Goal: Information Seeking & Learning: Find specific fact

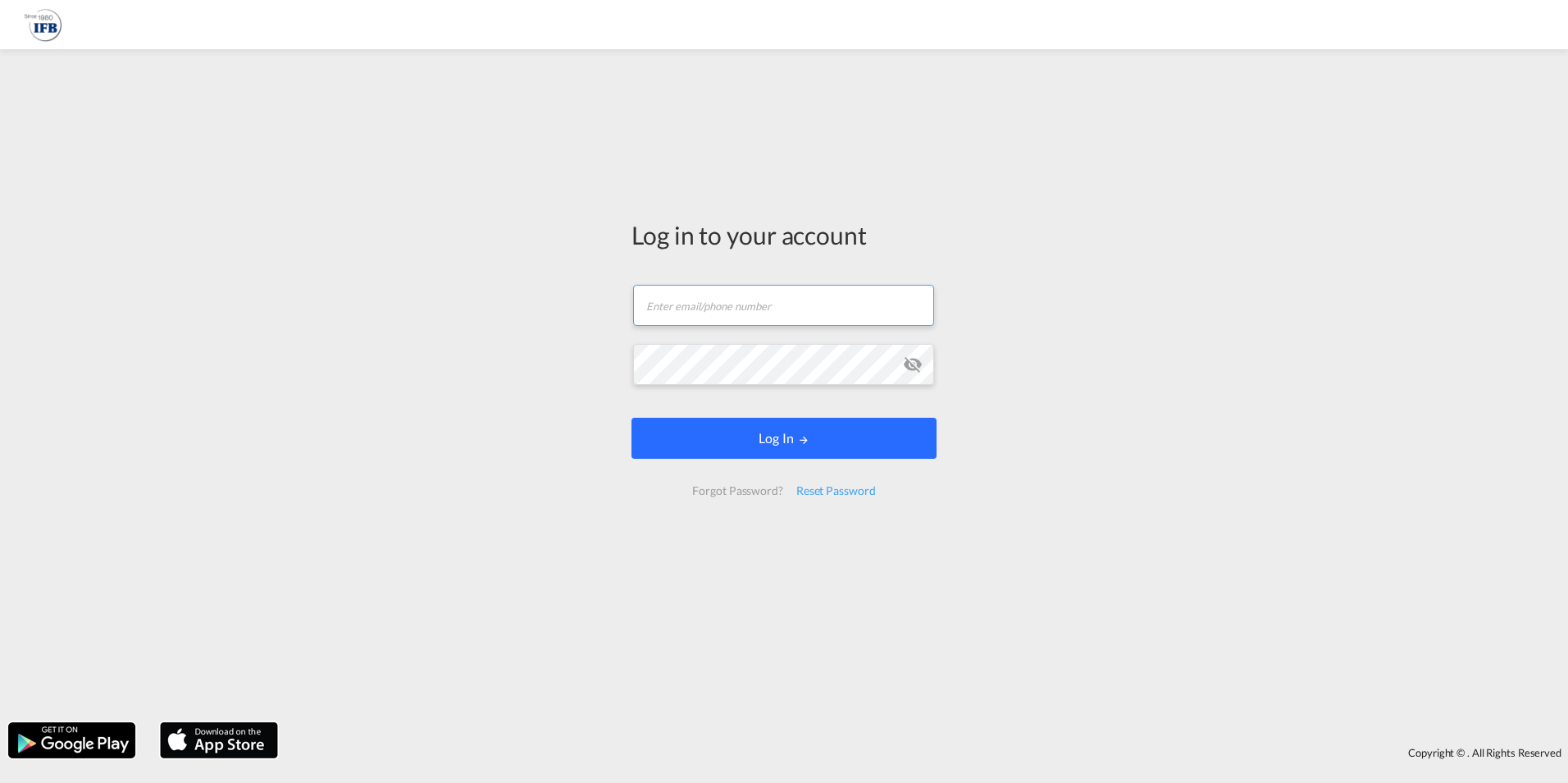
type input "[EMAIL_ADDRESS][DOMAIN_NAME]"
click at [839, 436] on button "Log In" at bounding box center [784, 438] width 305 height 41
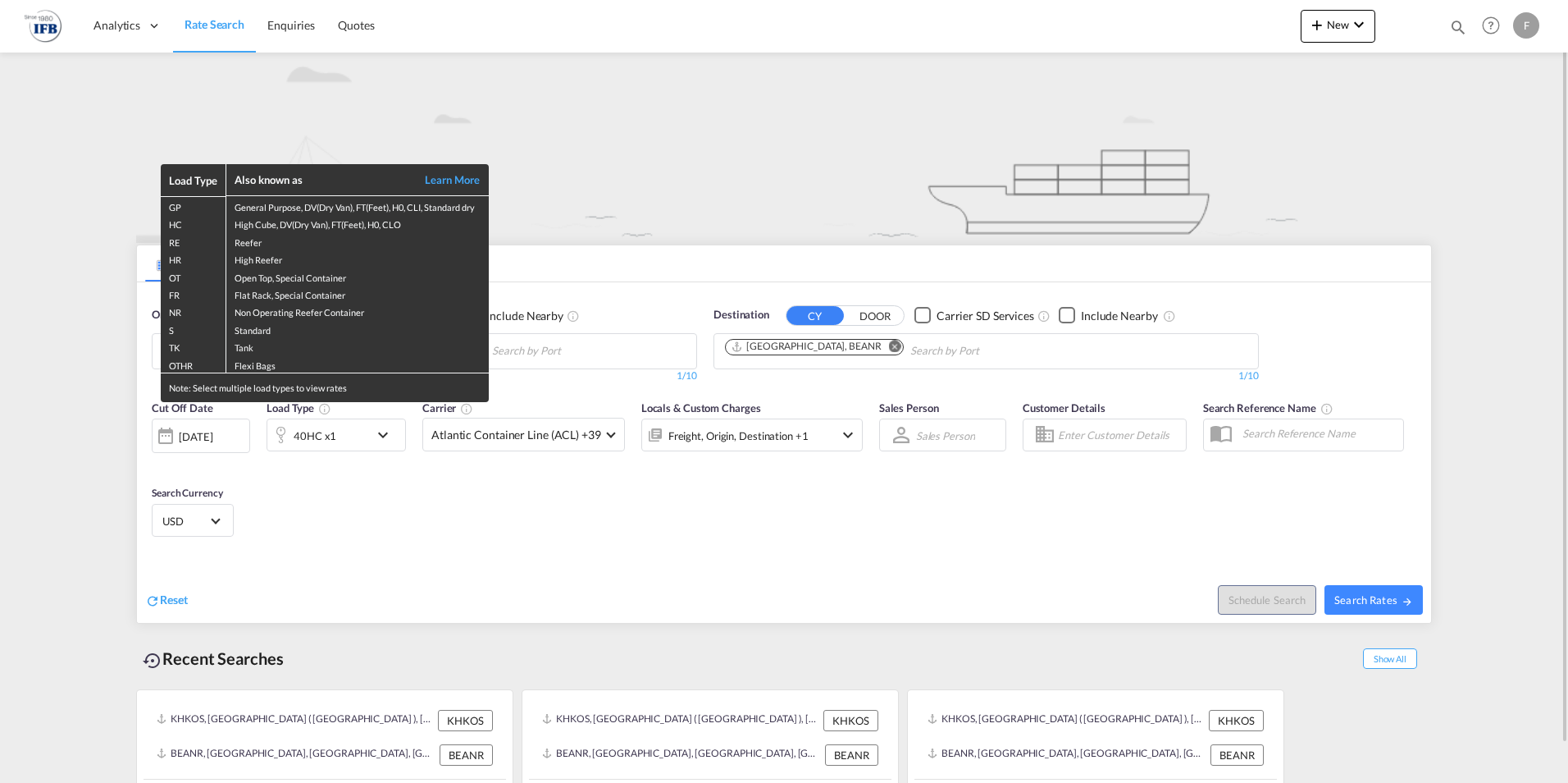
drag, startPoint x: 680, startPoint y: 148, endPoint x: 630, endPoint y: 191, distance: 65.9
click at [683, 151] on div "Load Type Also known as Learn More GP General Purpose, DV(Dry Van), FT(Feet), H…" at bounding box center [784, 391] width 1568 height 783
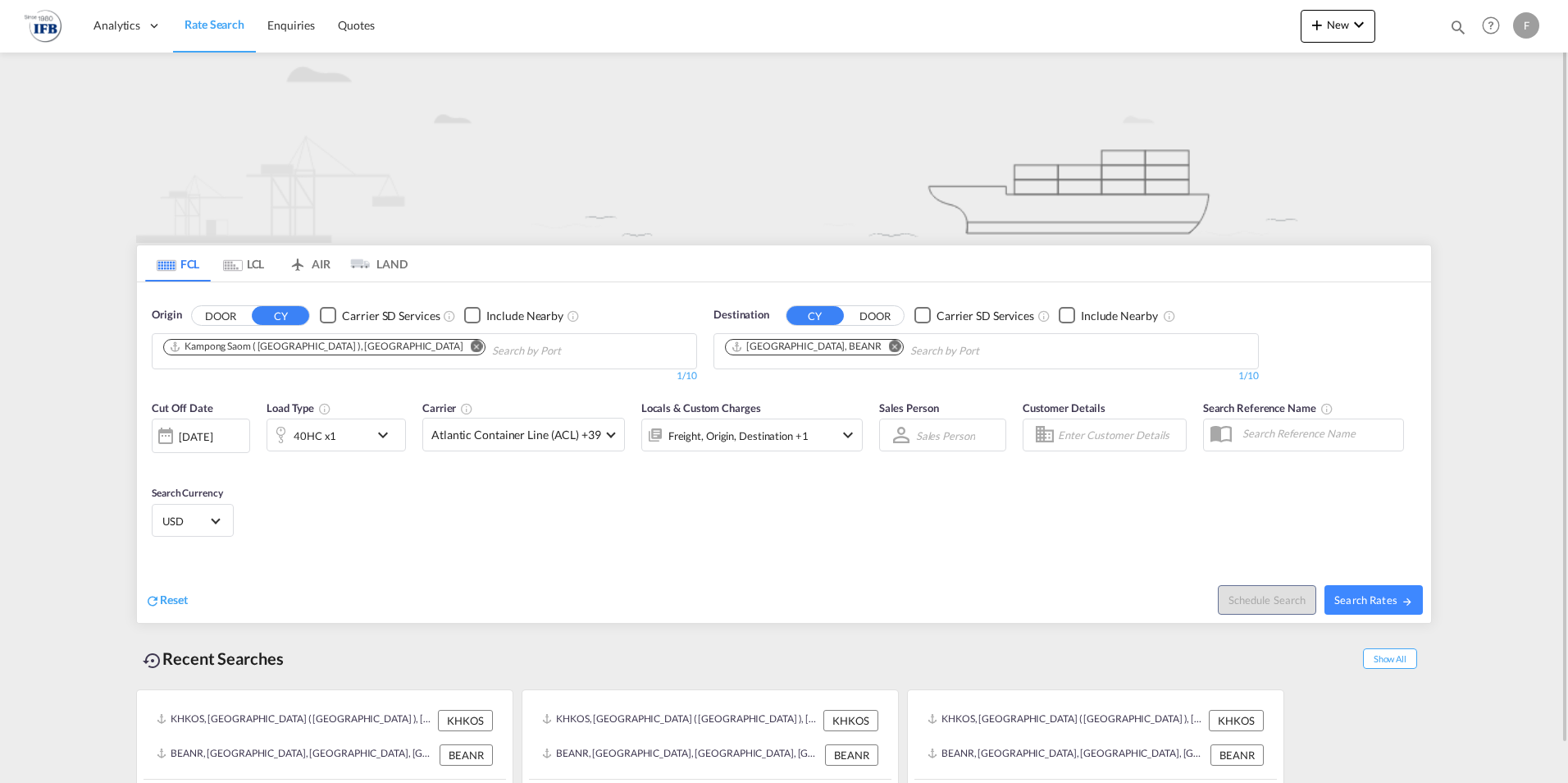
drag, startPoint x: 369, startPoint y: 344, endPoint x: 408, endPoint y: 344, distance: 39.0
click at [471, 344] on md-icon "Remove" at bounding box center [477, 345] width 12 height 12
click at [381, 437] on md-icon "icon-chevron-down" at bounding box center [388, 435] width 28 height 20
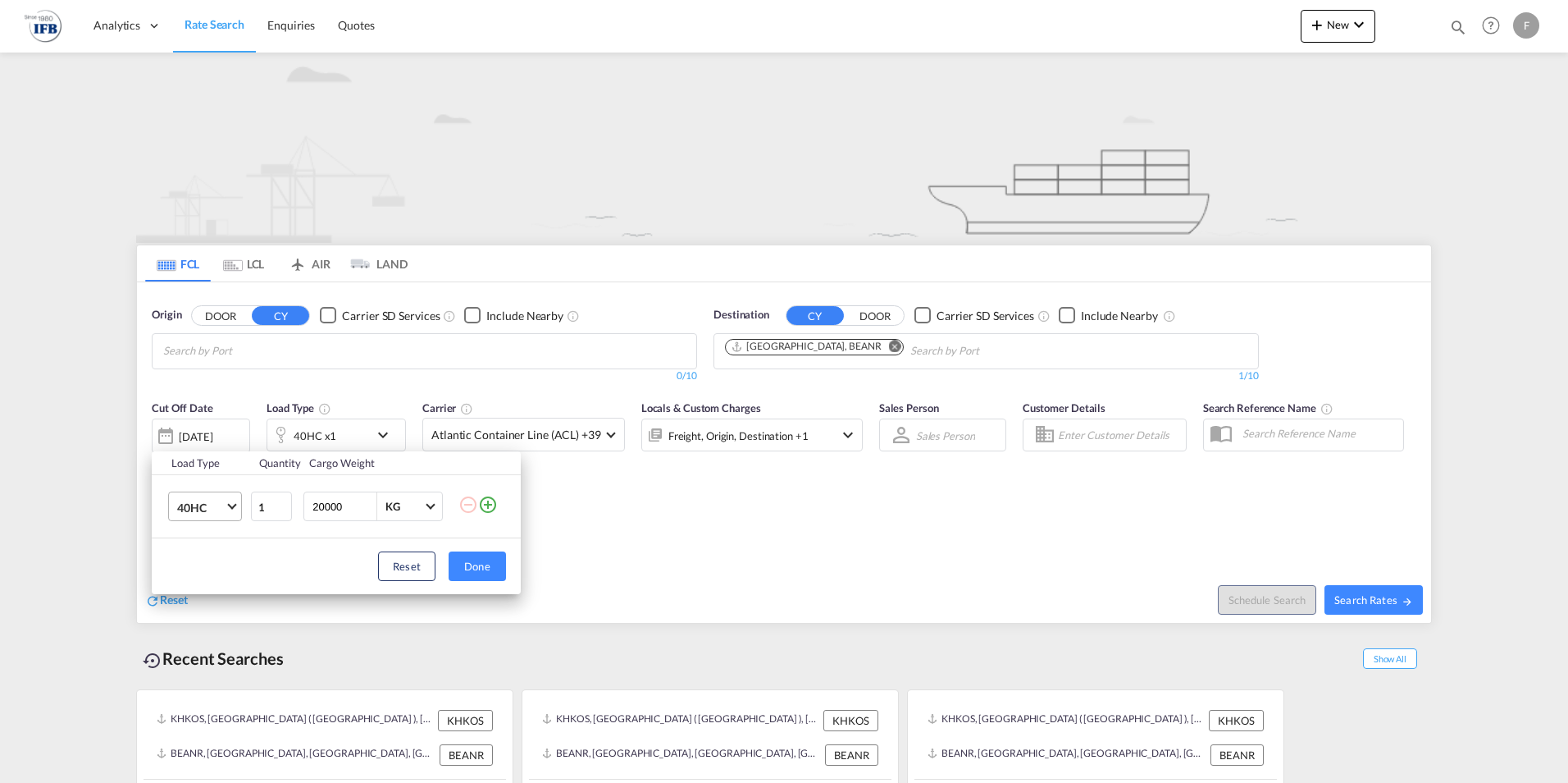
click at [236, 508] on md-select-value "40HC" at bounding box center [208, 507] width 66 height 28
click at [205, 425] on md-option "20GP" at bounding box center [220, 428] width 111 height 39
click at [497, 571] on button "Done" at bounding box center [477, 566] width 57 height 29
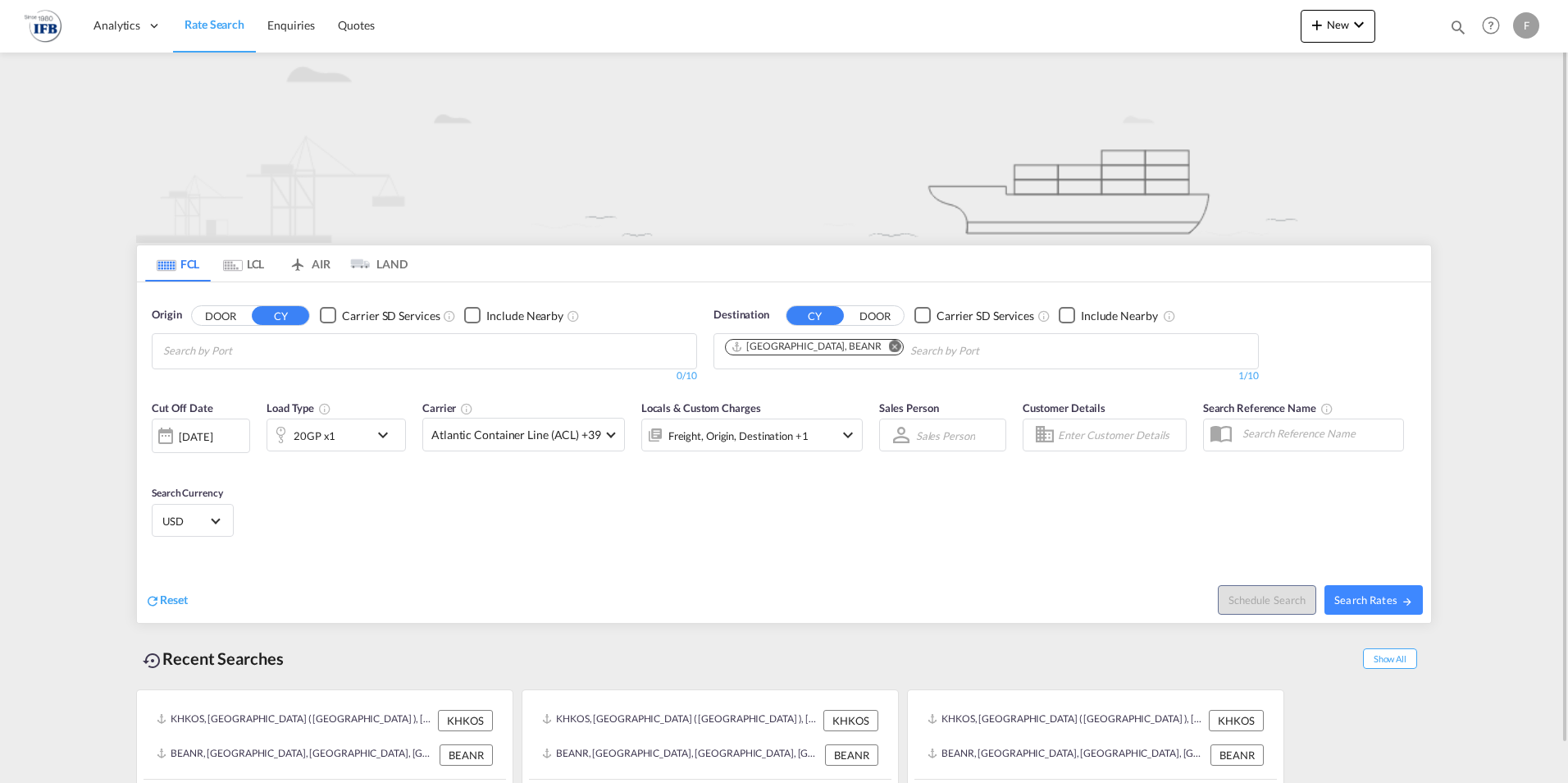
click at [403, 354] on body "Analytics Reports Rate Search Enquiries Quotes Analytics Reports" at bounding box center [784, 391] width 1568 height 783
type input "yantian"
click at [215, 389] on div "Yantian Pt China CNYTN" at bounding box center [290, 389] width 312 height 49
click at [889, 345] on md-icon "Remove" at bounding box center [895, 345] width 12 height 12
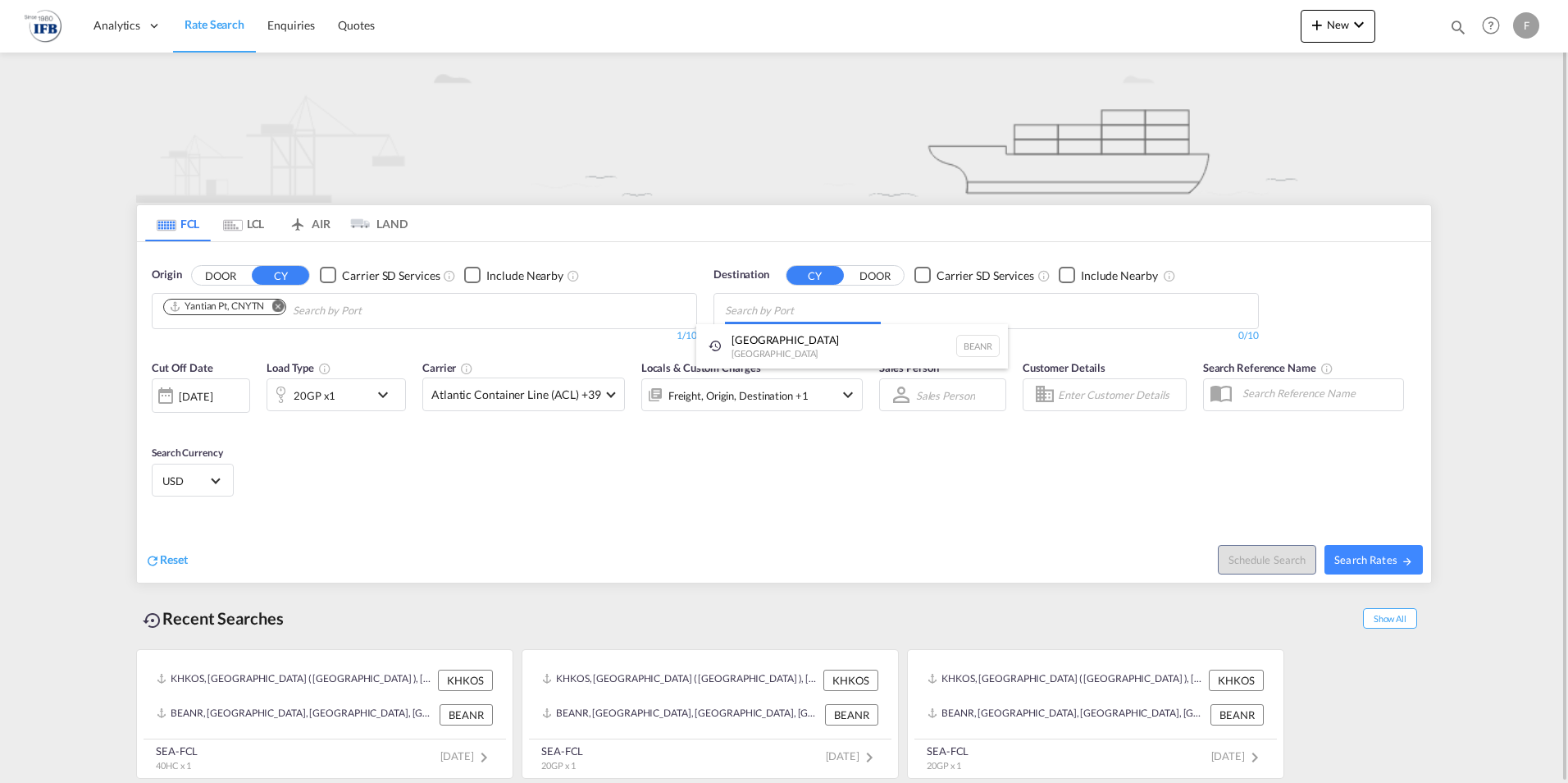
click at [794, 314] on body "Analytics Reports Rate Search Enquiries Quotes Analytics Reports" at bounding box center [784, 391] width 1568 height 783
click at [747, 305] on body "Analytics Reports Rate Search Enquiries Quotes Analytics Reports" at bounding box center [784, 391] width 1568 height 783
type input "fos sur"
click at [785, 337] on div "Fos-sur-Mer [GEOGRAPHIC_DATA] [GEOGRAPHIC_DATA]" at bounding box center [852, 348] width 312 height 49
click at [1378, 553] on span "Search Rates" at bounding box center [1373, 560] width 79 height 13
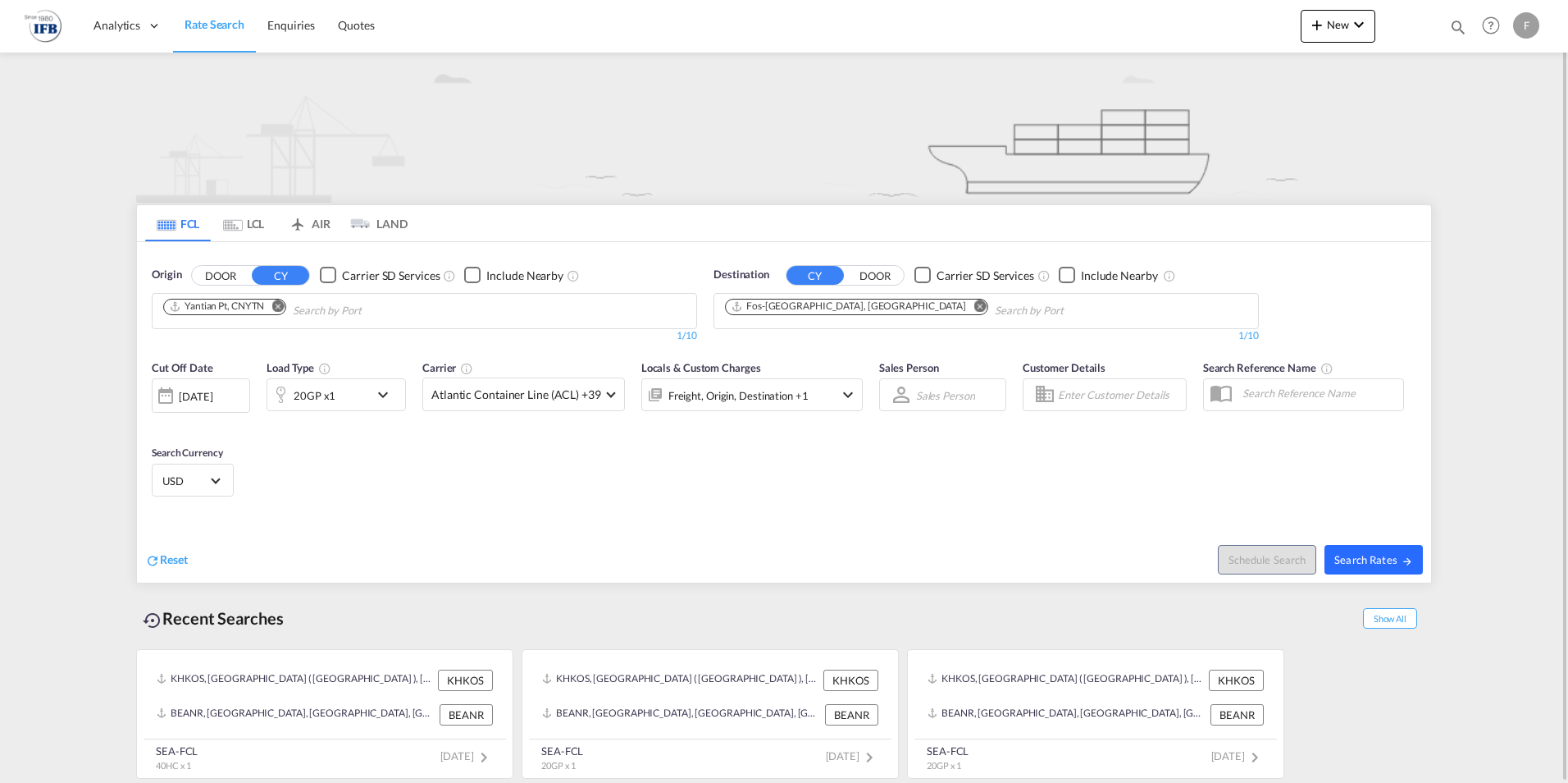
type input "CNYTN to FRFOS / [DATE]"
